Goal: Task Accomplishment & Management: Manage account settings

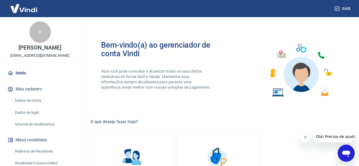
scroll to position [80, 0]
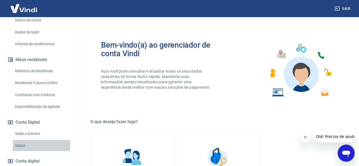
click at [27, 144] on link "Saque" at bounding box center [43, 145] width 61 height 11
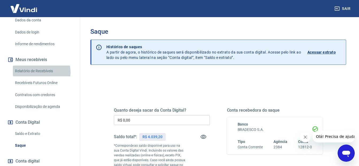
click at [38, 72] on link "Relatório de Recebíveis" at bounding box center [43, 70] width 61 height 11
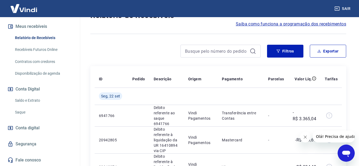
scroll to position [27, 0]
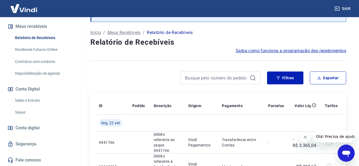
click at [18, 111] on link "Saque" at bounding box center [43, 112] width 61 height 11
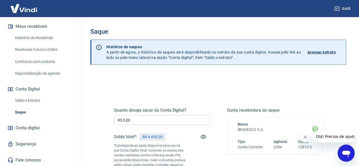
click at [130, 120] on input "R$ 0,00" at bounding box center [162, 120] width 96 height 10
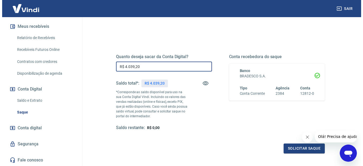
scroll to position [80, 0]
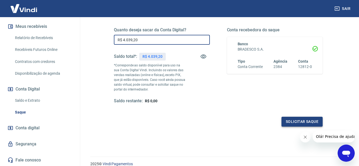
type input "R$ 4.039,20"
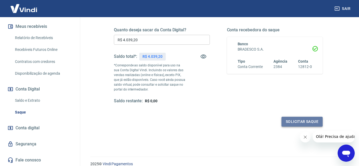
click at [293, 120] on button "Solicitar saque" at bounding box center [301, 122] width 41 height 10
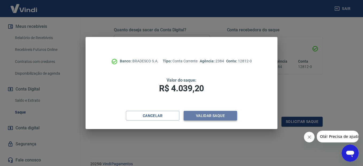
click at [218, 116] on button "Validar saque" at bounding box center [210, 116] width 53 height 10
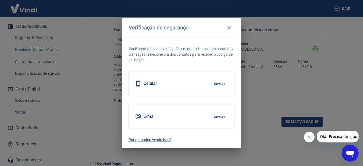
click at [216, 117] on button "Enviar" at bounding box center [219, 116] width 17 height 11
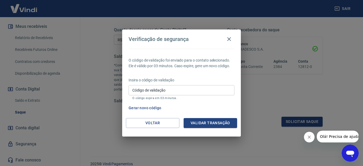
click at [152, 90] on input "Código de validação" at bounding box center [182, 90] width 106 height 10
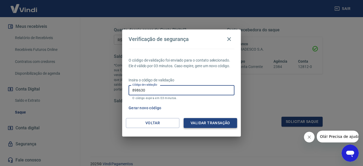
type input "898630"
click at [201, 123] on button "Validar transação" at bounding box center [210, 123] width 53 height 10
